Goal: Check status: Check status

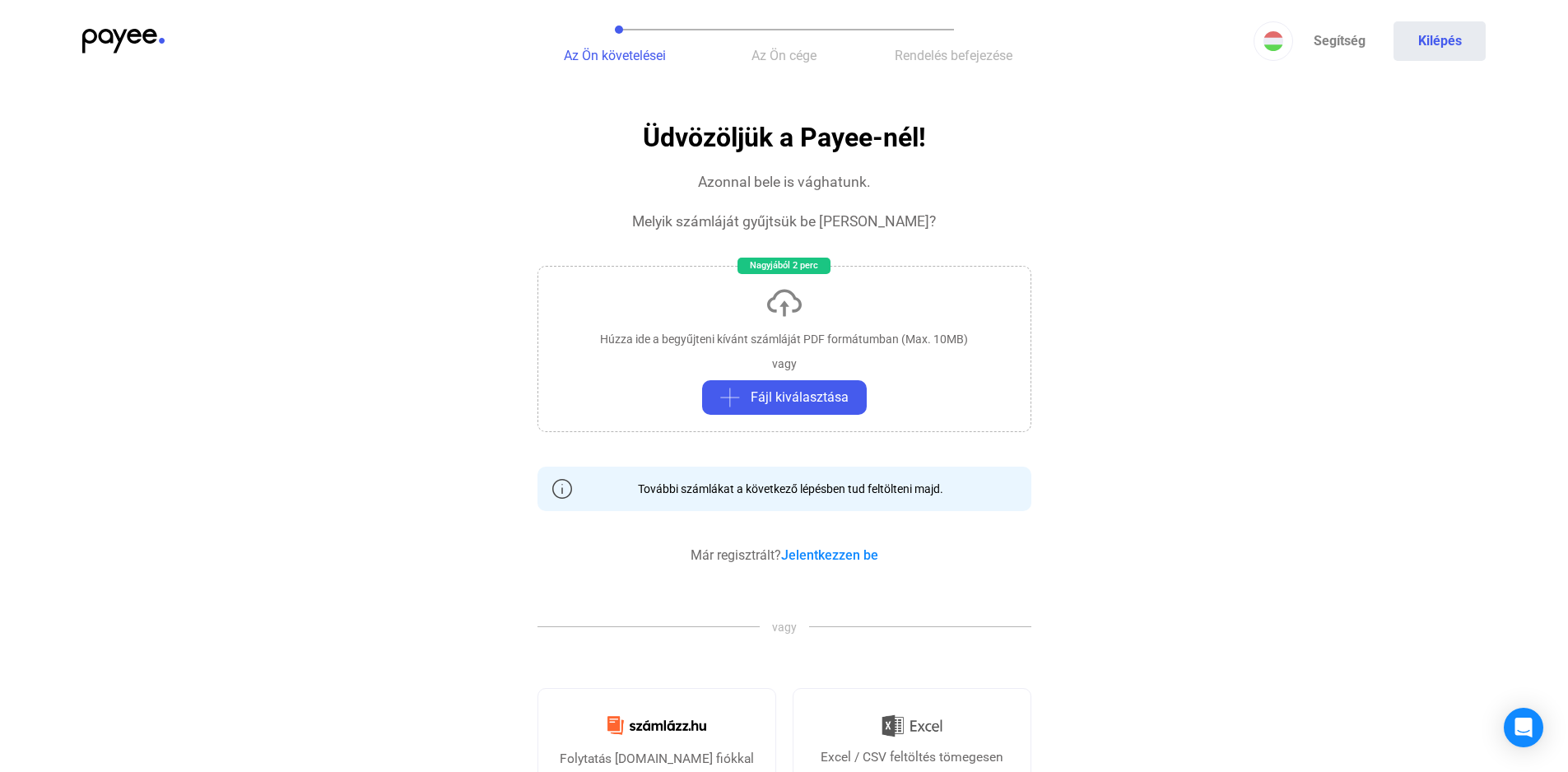
click at [112, 29] on img at bounding box center [123, 41] width 82 height 25
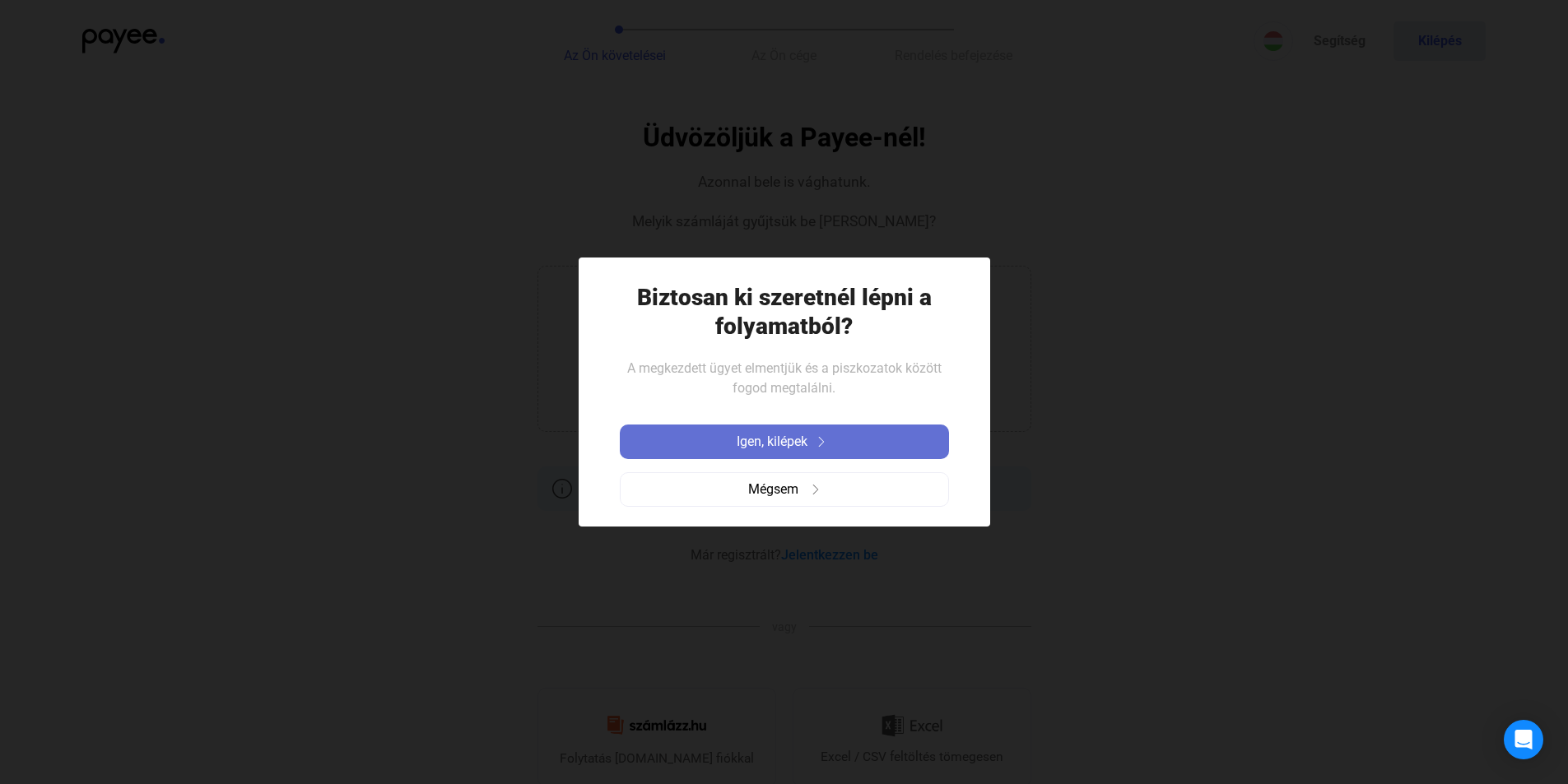
click at [833, 430] on button "Igen, kilépek" at bounding box center [784, 442] width 329 height 35
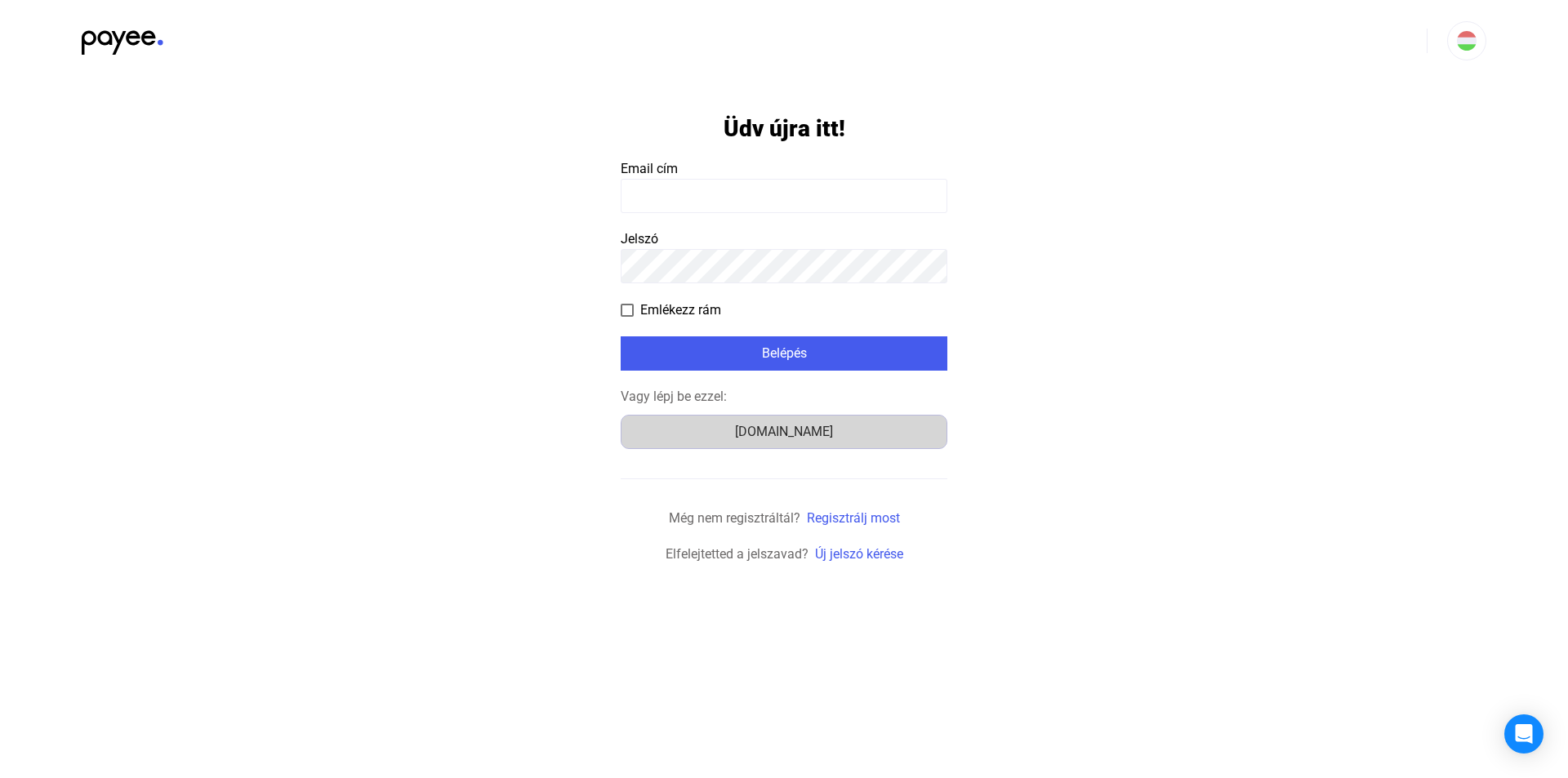
click at [826, 426] on div "[DOMAIN_NAME]" at bounding box center [784, 432] width 315 height 19
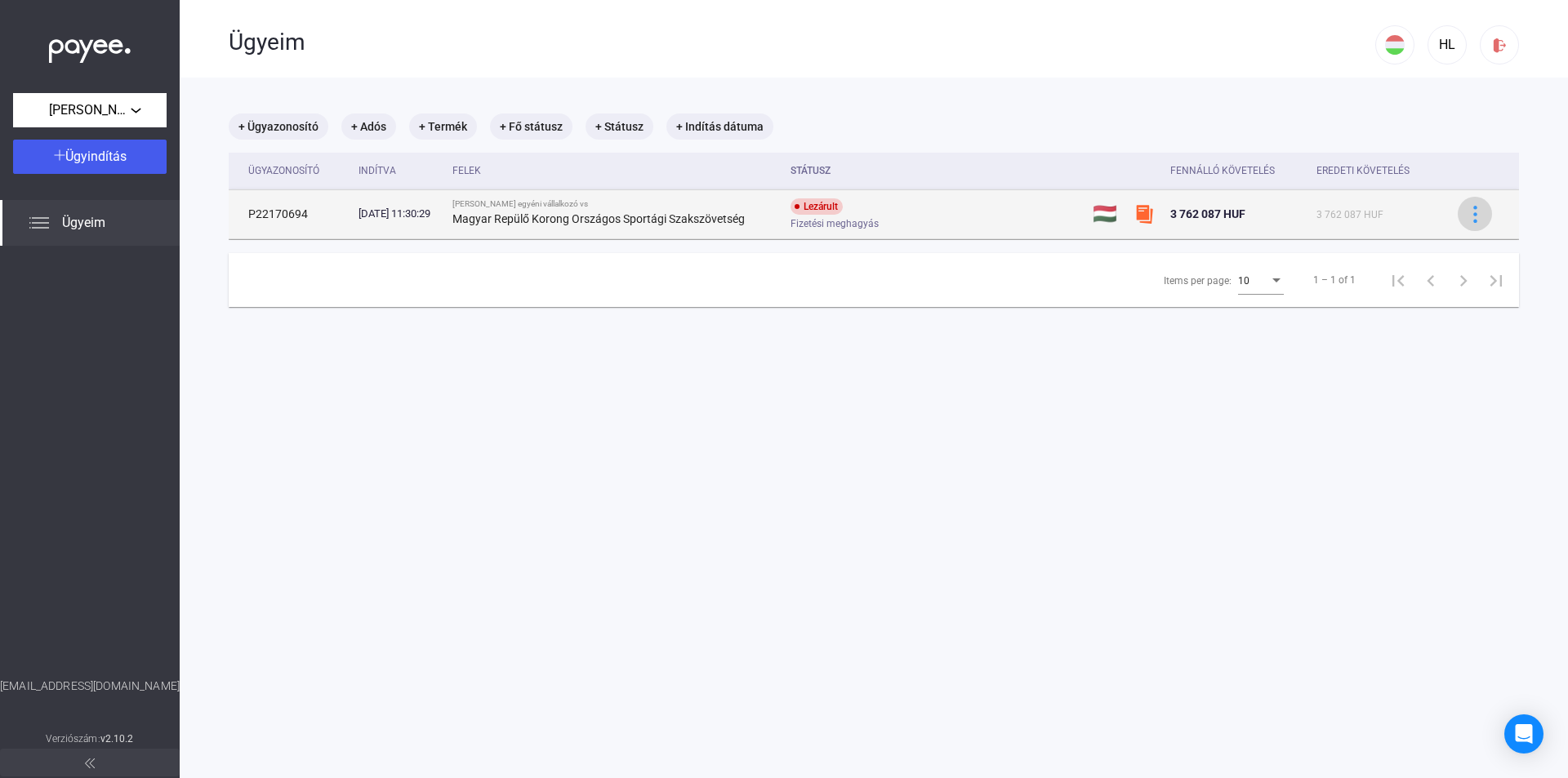
click at [1468, 204] on button at bounding box center [1474, 213] width 35 height 35
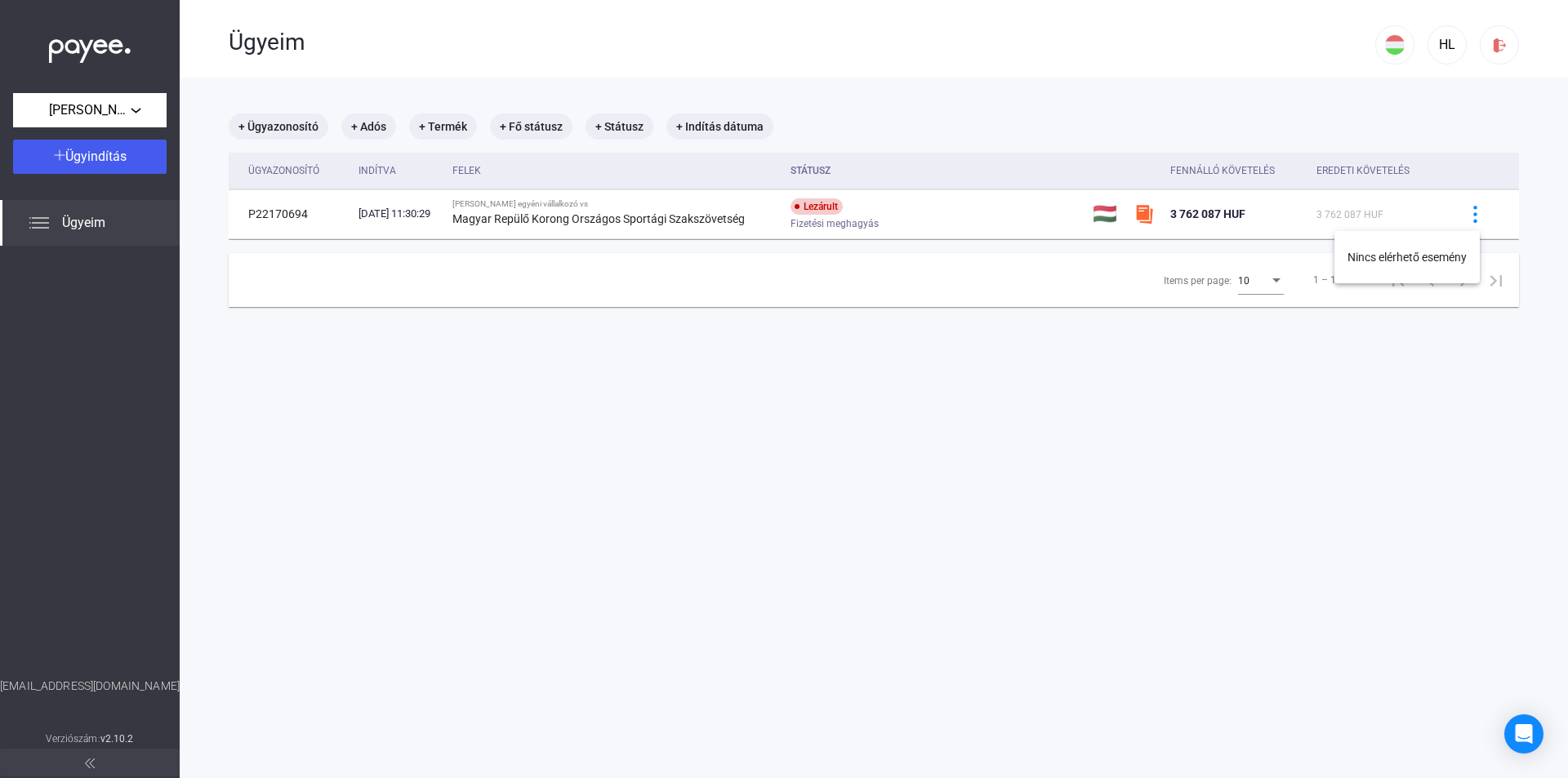
click at [1458, 208] on div at bounding box center [784, 389] width 1568 height 778
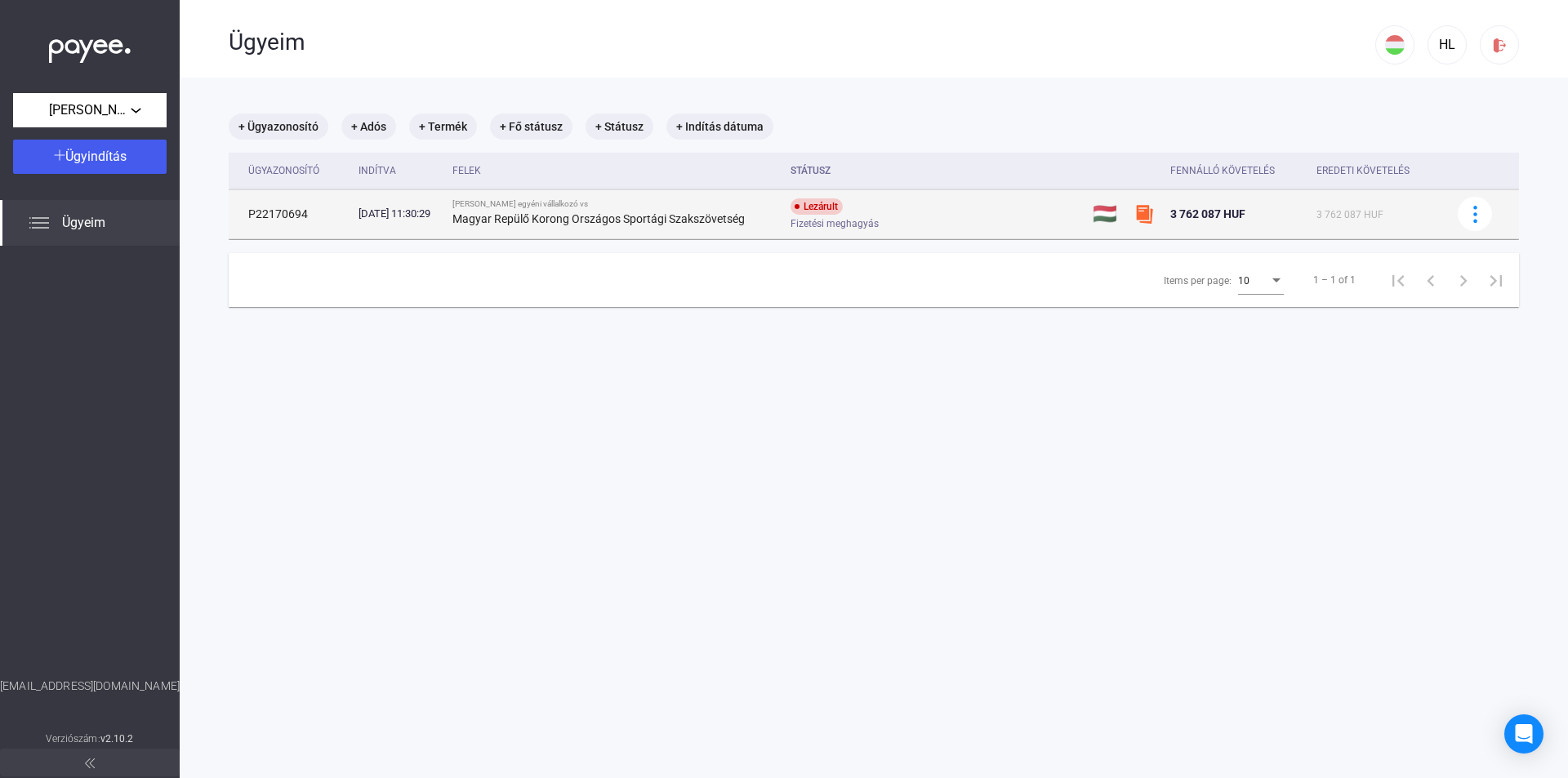
click at [694, 220] on strong "Magyar Repülő Korong Országos Sportági Szakszövetség" at bounding box center [599, 219] width 292 height 13
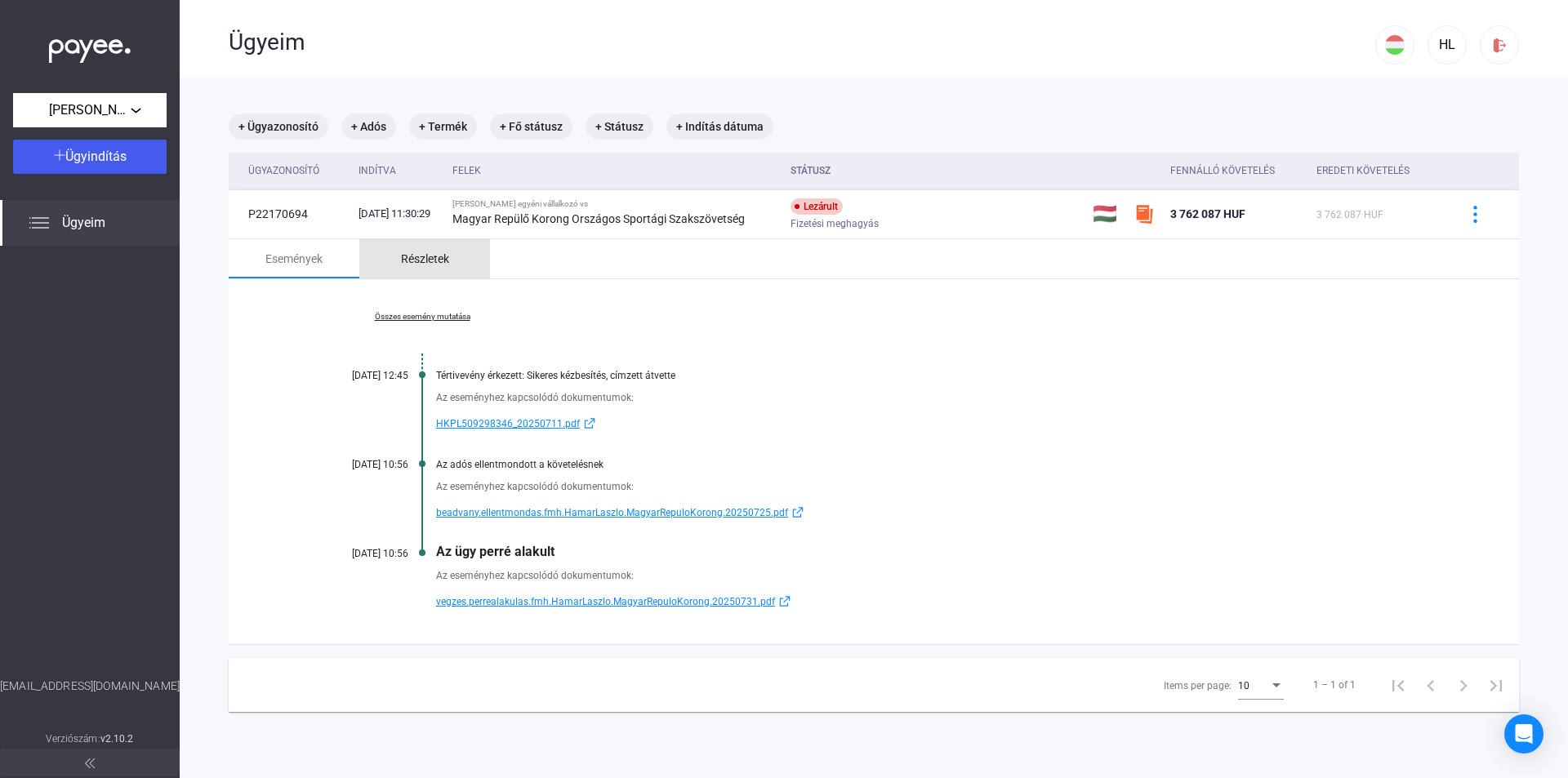
click at [425, 256] on div "Részletek" at bounding box center [425, 258] width 48 height 19
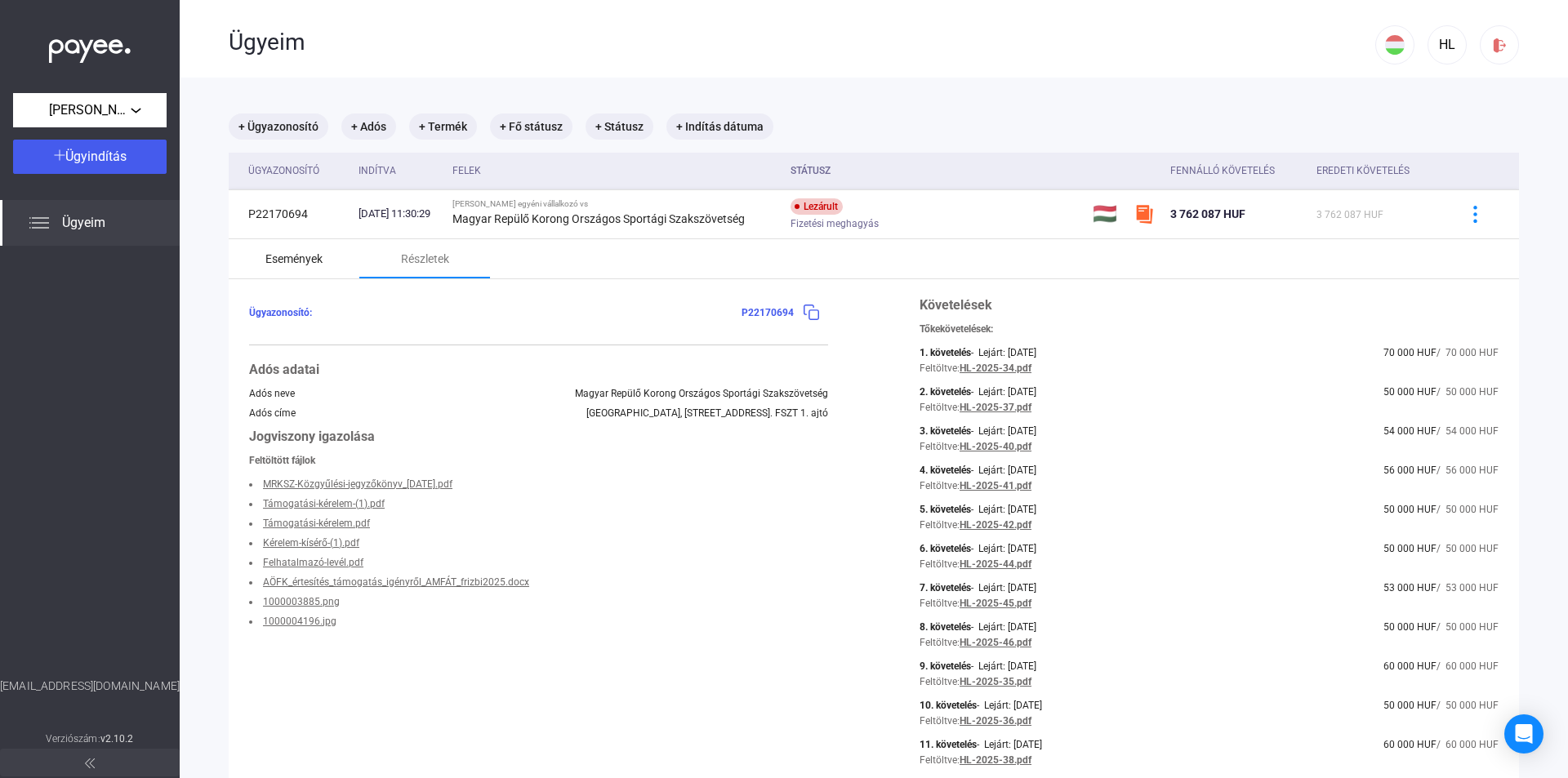
click at [320, 258] on div "Események" at bounding box center [294, 258] width 58 height 19
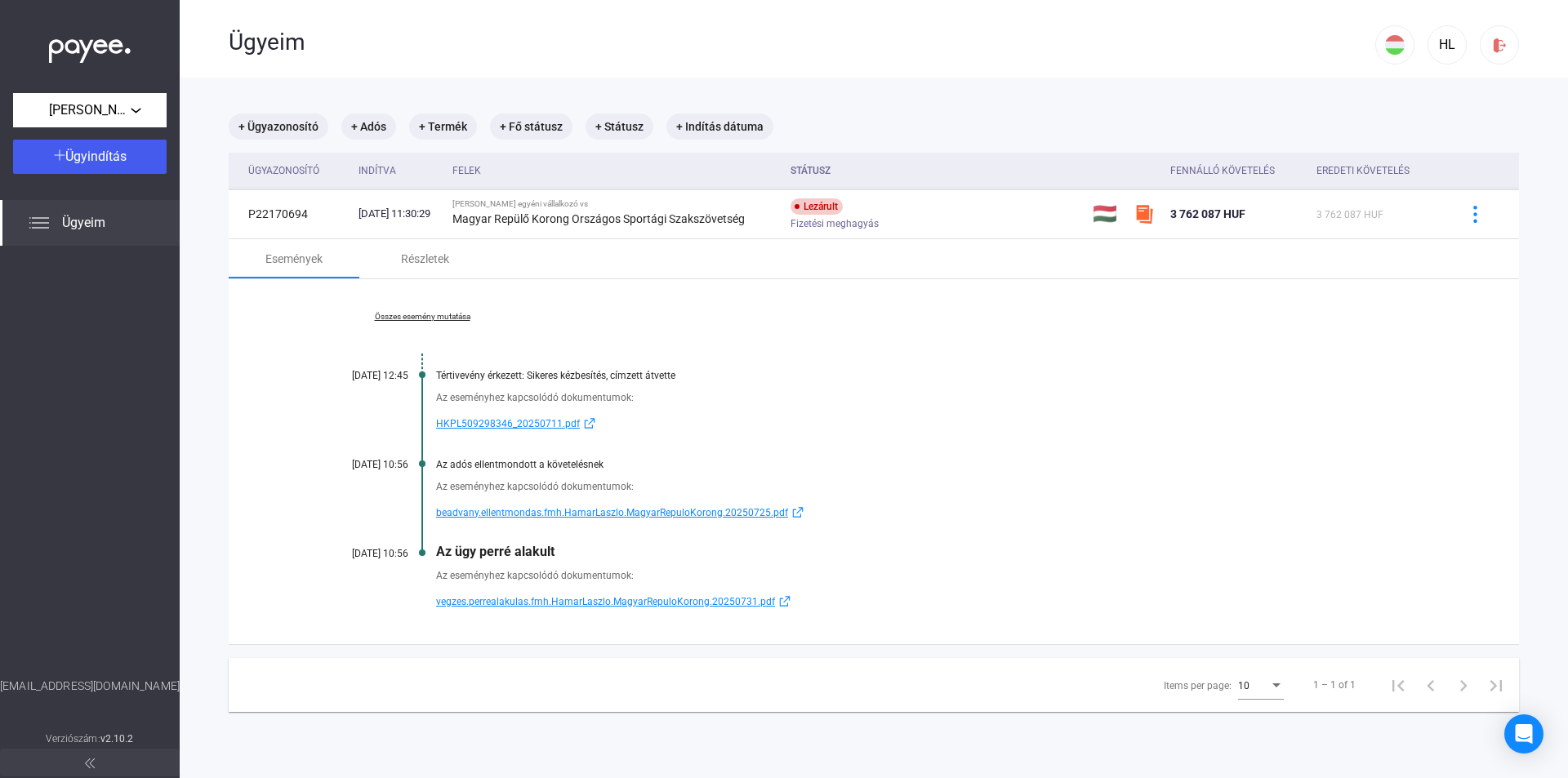
click at [536, 414] on span "HKPL509298346_20250711.pdf" at bounding box center [508, 424] width 143 height 19
click at [520, 512] on span "beadvany.ellentmondas.fmh.HamarLaszlo.MagyarRepuloKorong.20250725.pdf" at bounding box center [613, 512] width 352 height 19
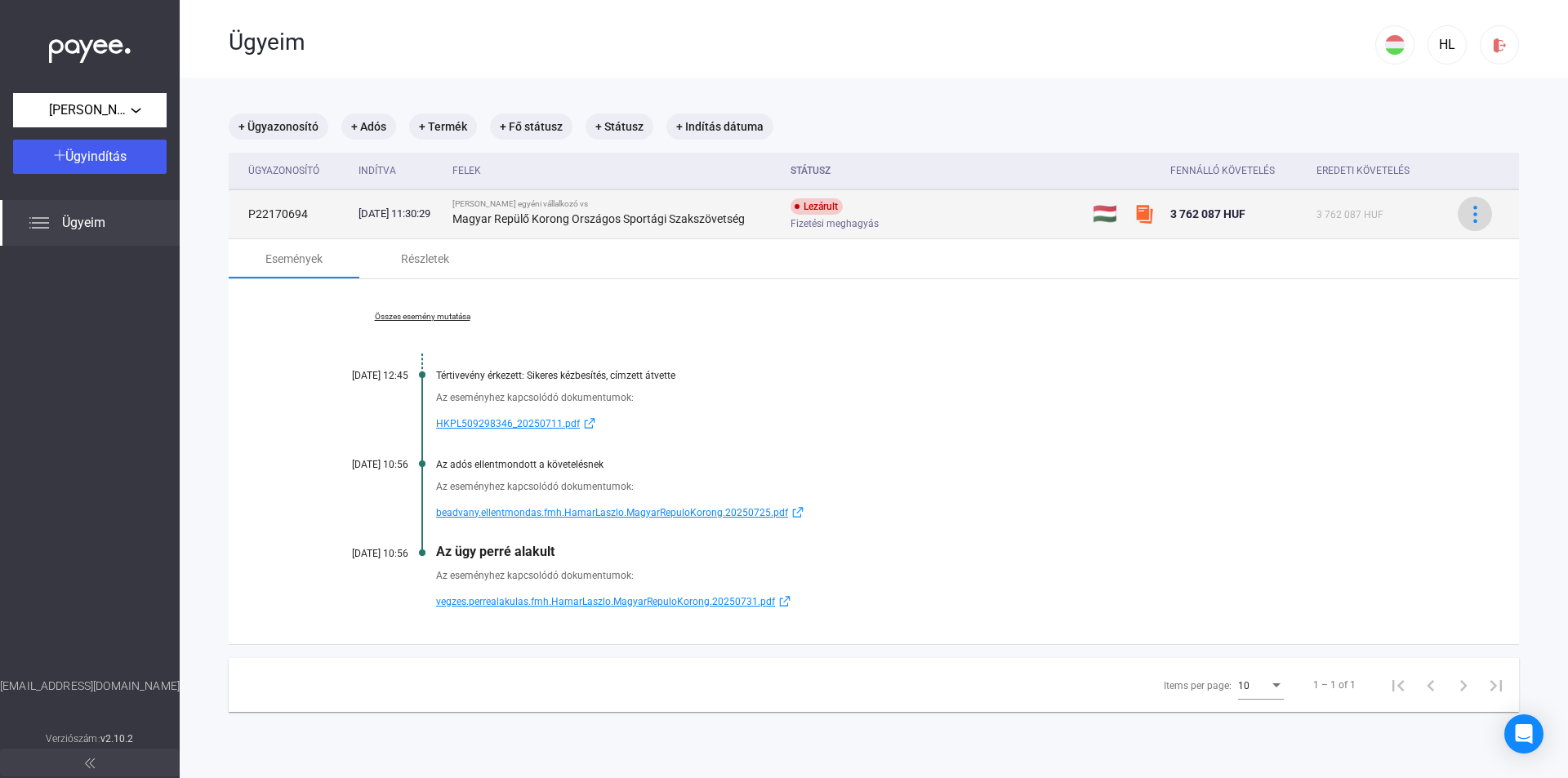
click at [1467, 217] on img at bounding box center [1475, 213] width 17 height 17
click at [1395, 219] on div at bounding box center [784, 389] width 1568 height 778
click at [1345, 214] on span "3 762 087 HUF" at bounding box center [1350, 214] width 67 height 12
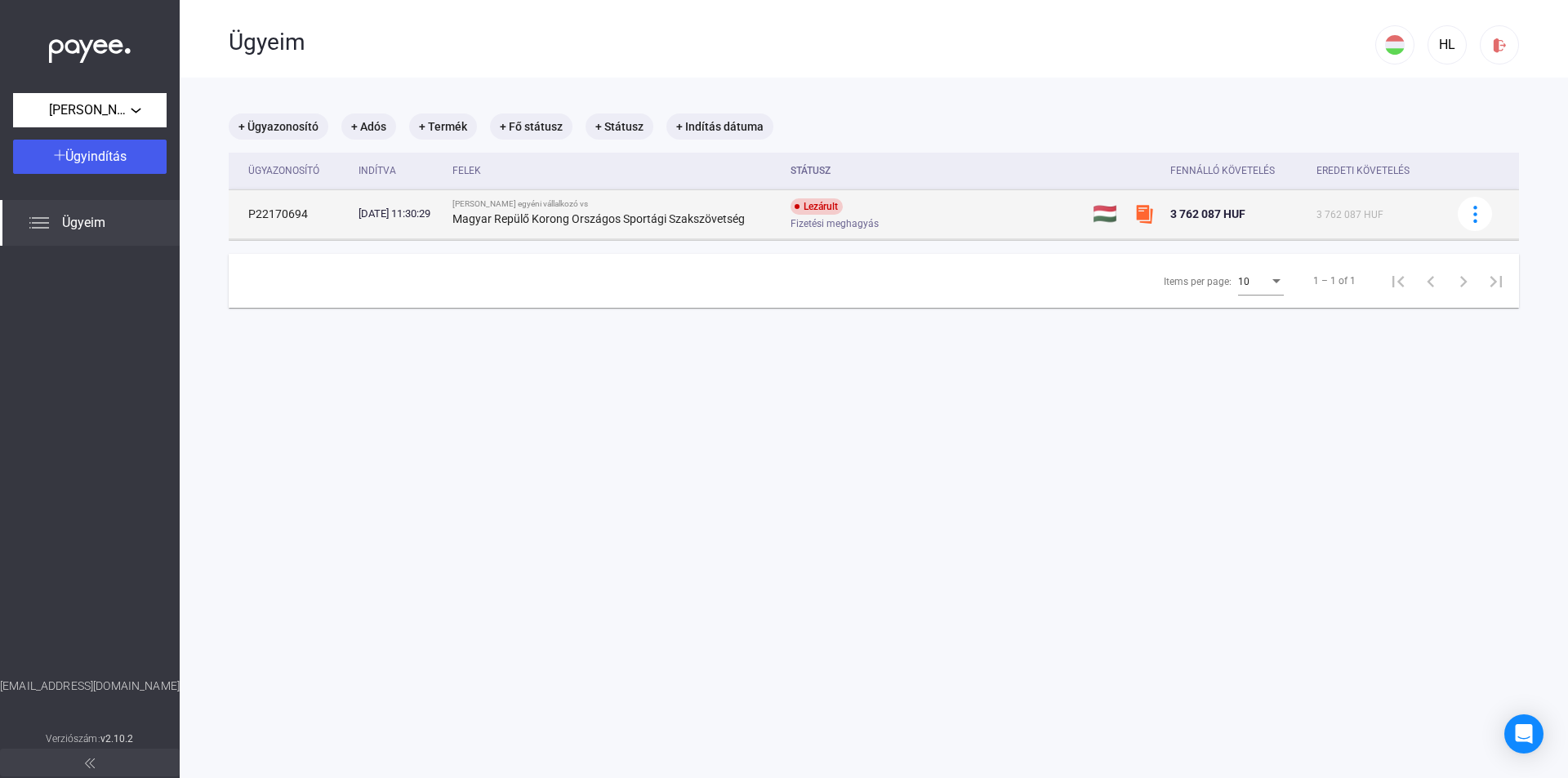
click at [1345, 214] on span "3 762 087 HUF" at bounding box center [1350, 214] width 67 height 12
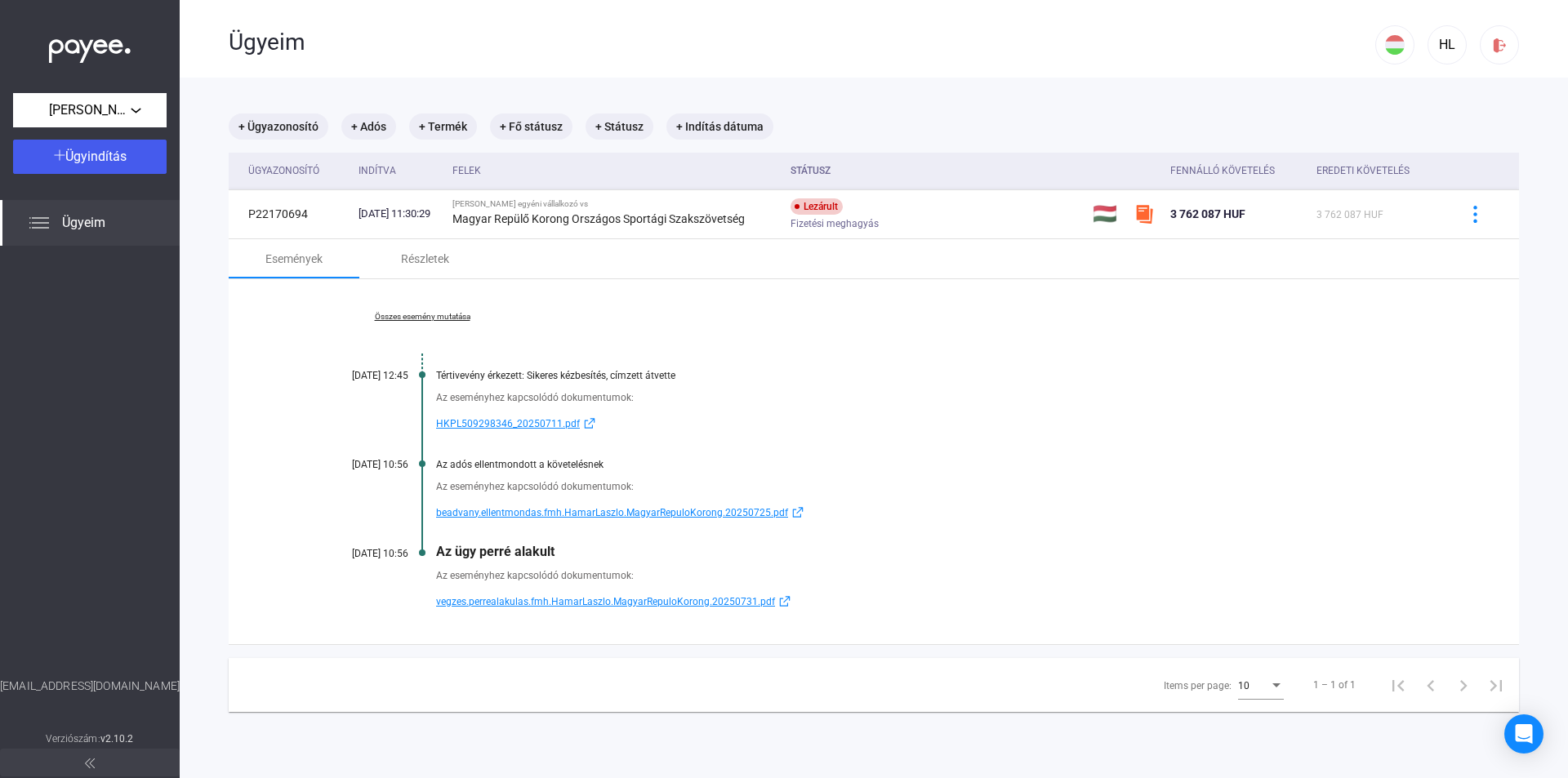
click at [453, 320] on link "Összes esemény mutatása" at bounding box center [421, 316] width 224 height 10
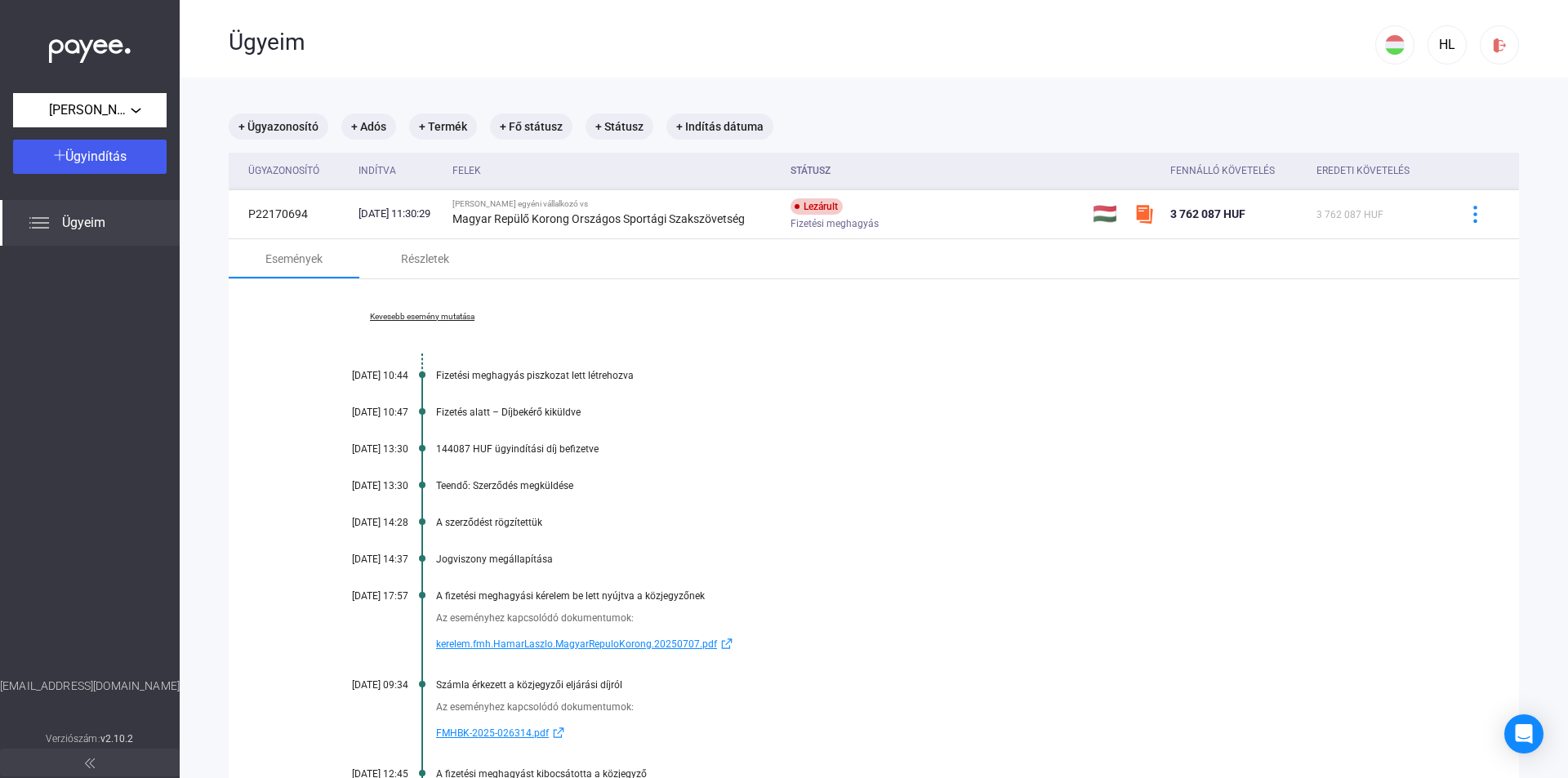
drag, startPoint x: 436, startPoint y: 445, endPoint x: 468, endPoint y: 445, distance: 32.0
click at [468, 445] on div "144087 HUF ügyindítási díj befizetve" at bounding box center [937, 449] width 1001 height 12
copy div "144087"
